Goal: Download file/media

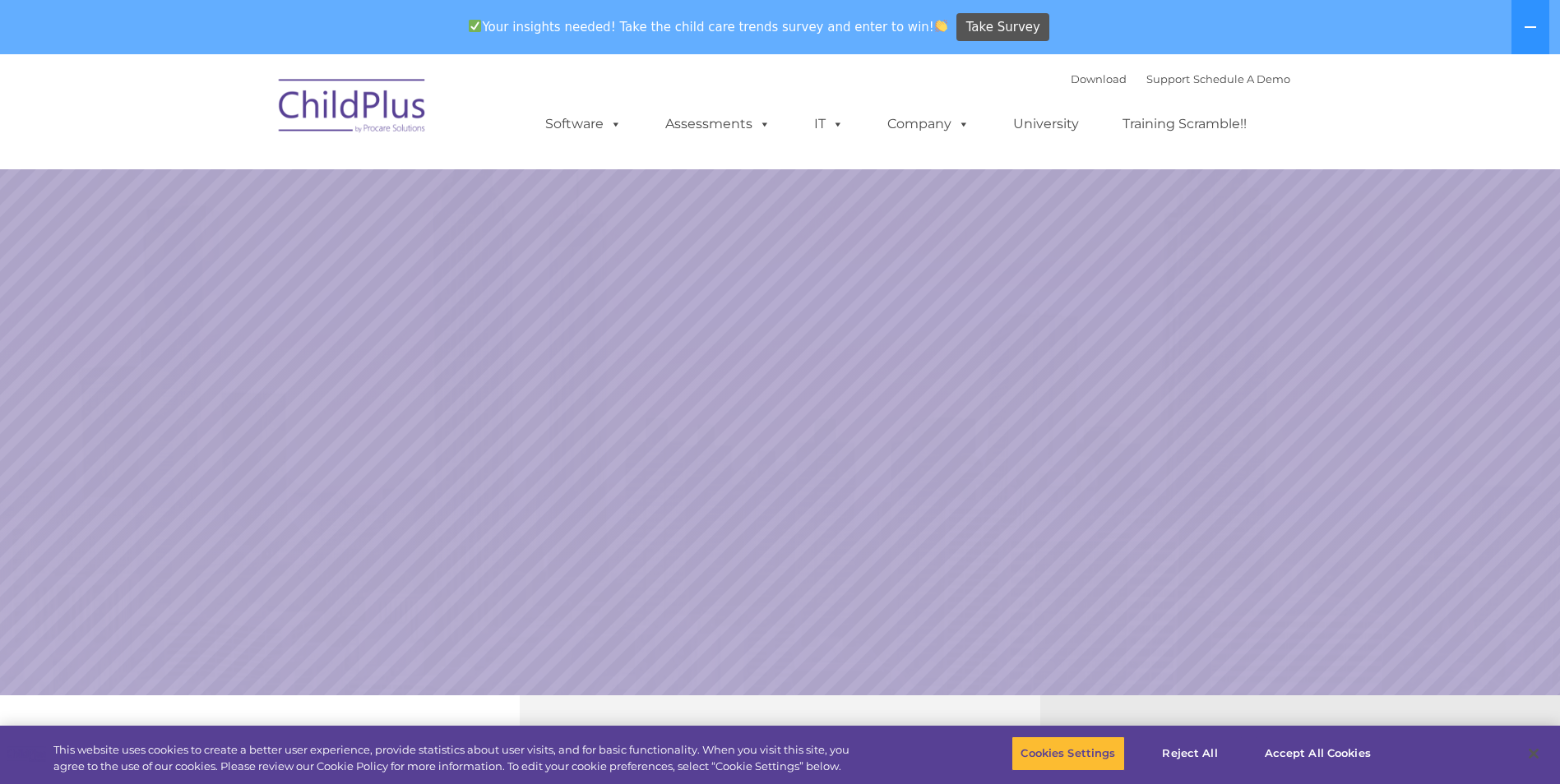
select select "MEDIUM"
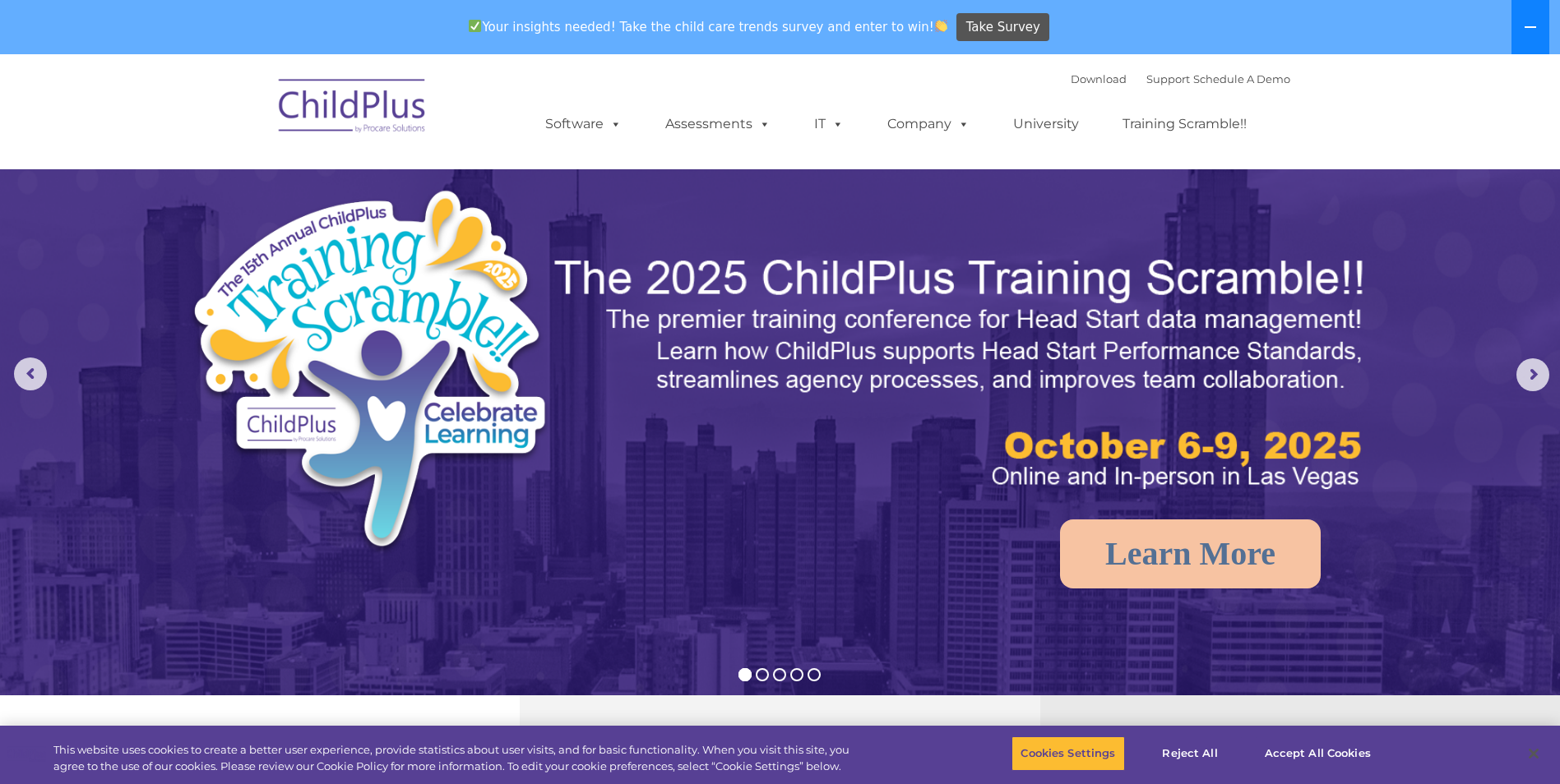
click at [1538, 33] on button at bounding box center [1530, 27] width 38 height 55
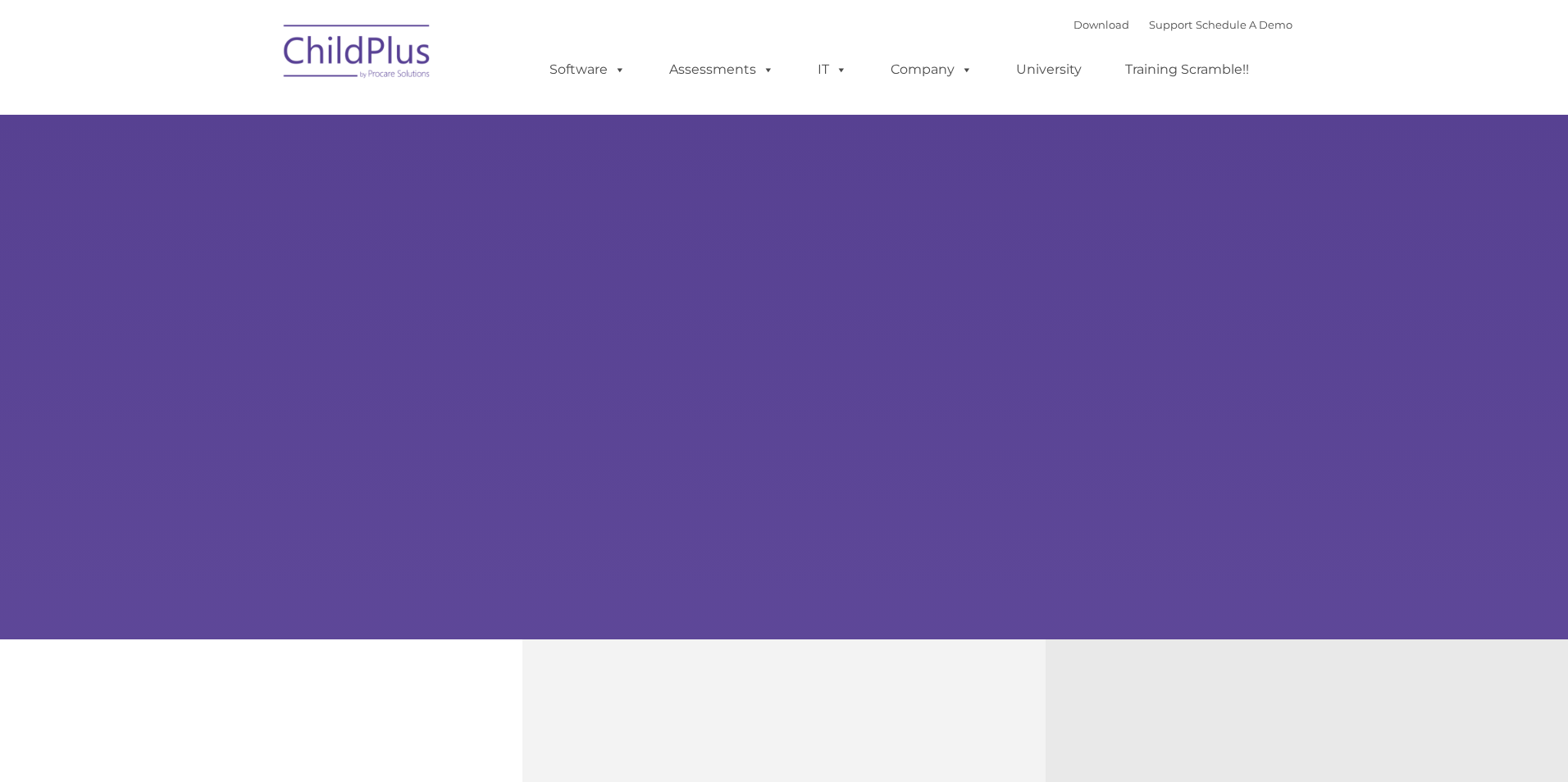
type input ""
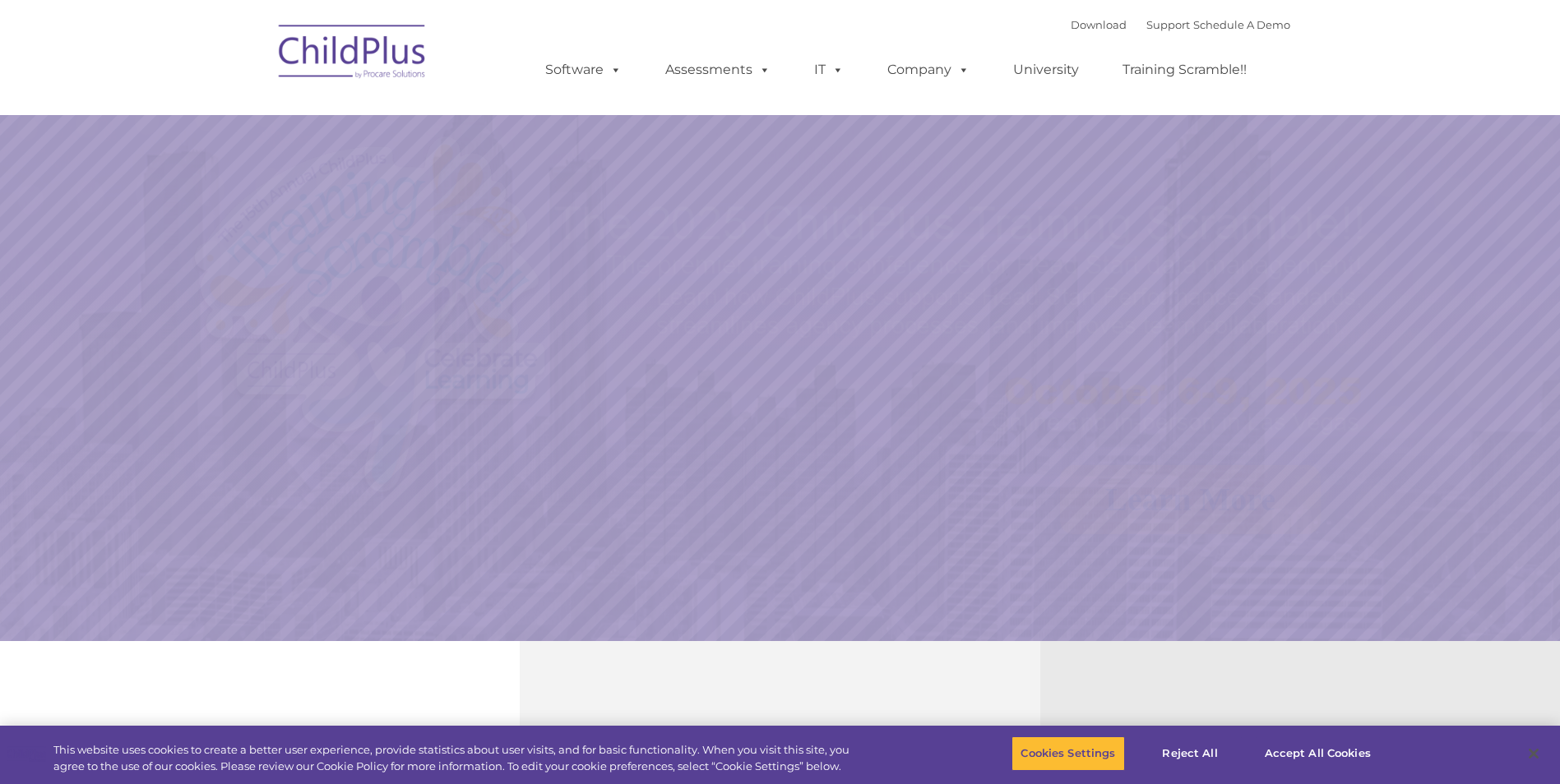
select select "MEDIUM"
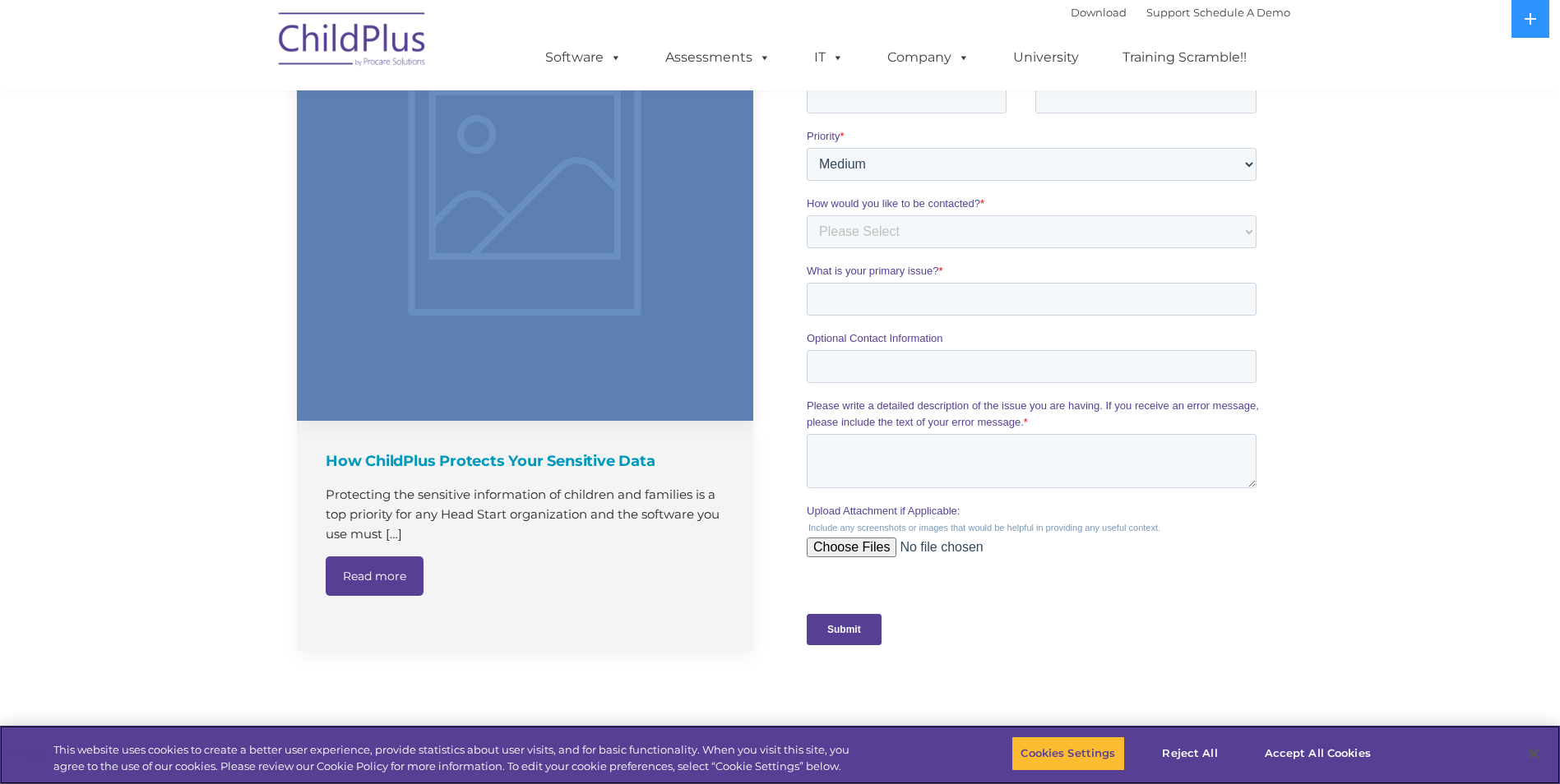
scroll to position [1594, 0]
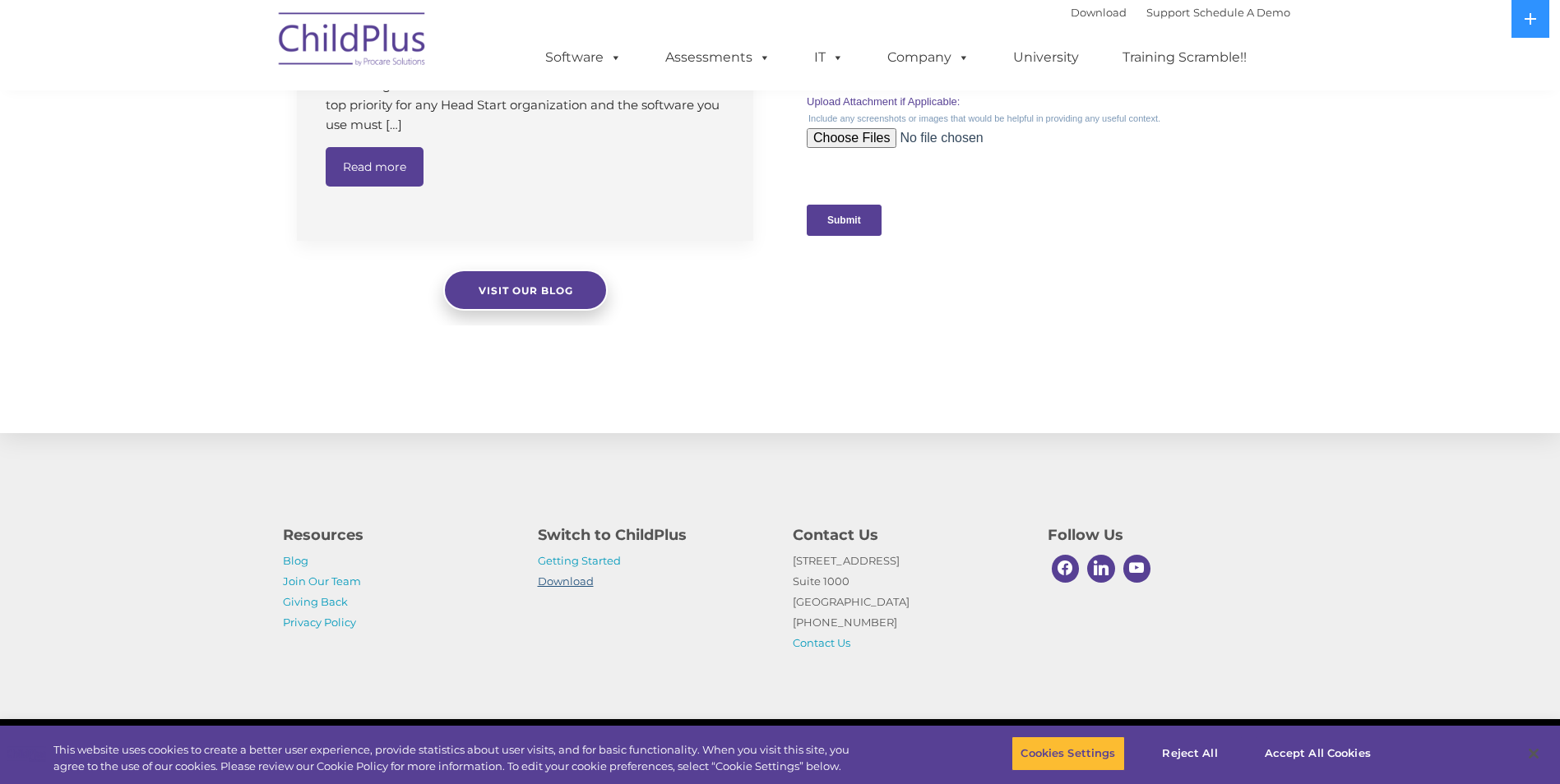
click at [571, 586] on link "Download" at bounding box center [566, 581] width 56 height 13
